Goal: Navigation & Orientation: Go to known website

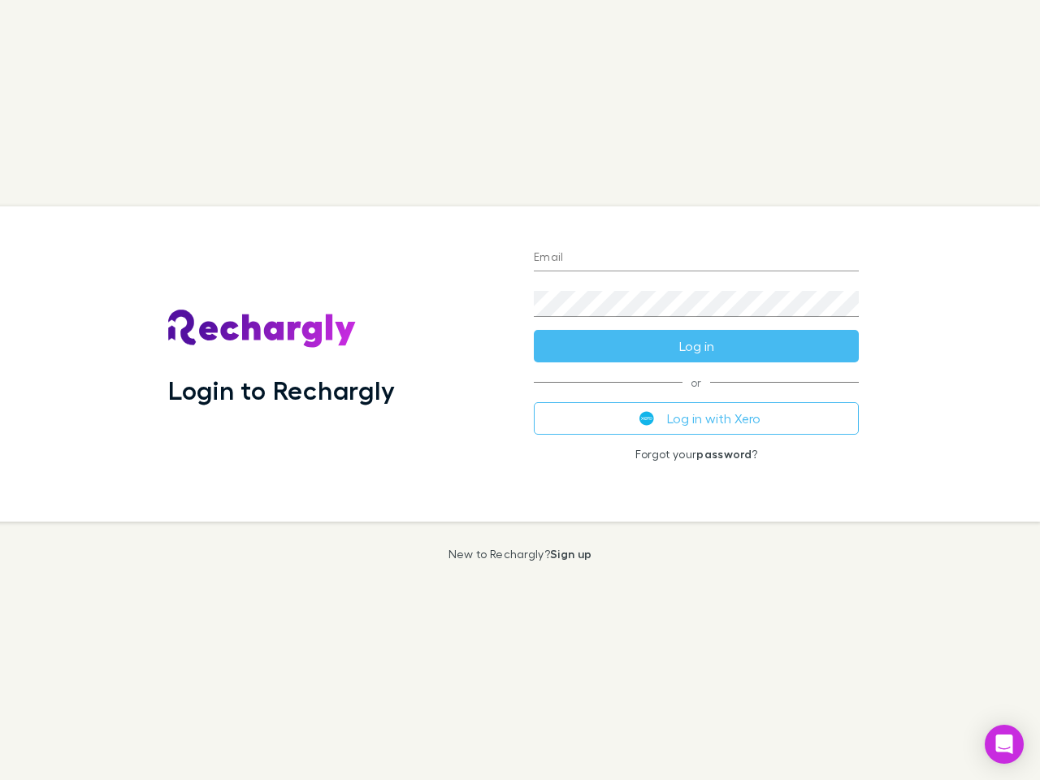
click at [520, 390] on div "Login to Rechargly" at bounding box center [338, 363] width 366 height 315
click at [697, 258] on input "Email" at bounding box center [696, 258] width 325 height 26
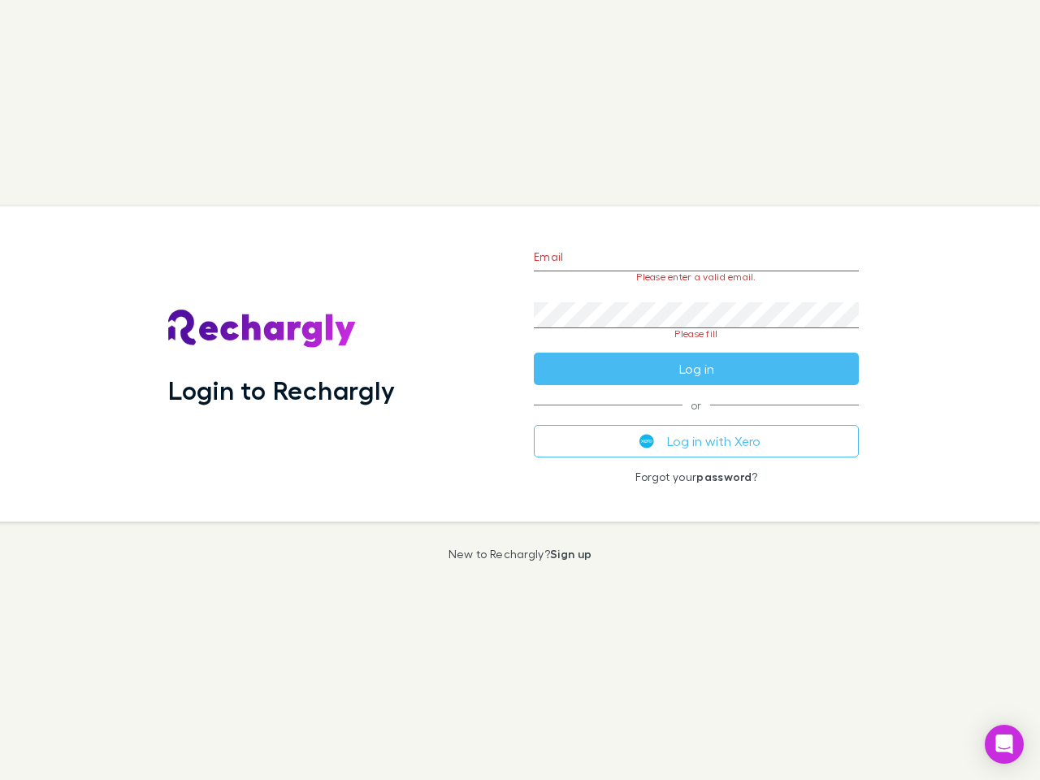
click at [697, 346] on form "Email Please enter a valid email. Password Please fill Log in" at bounding box center [696, 308] width 325 height 153
click at [697, 419] on div "Email Please enter a valid email. Password Please fill Log in or Log in with Xe…" at bounding box center [696, 363] width 351 height 315
click at [1005, 744] on icon "Open Intercom Messenger" at bounding box center [1004, 745] width 17 height 20
